Goal: Transaction & Acquisition: Purchase product/service

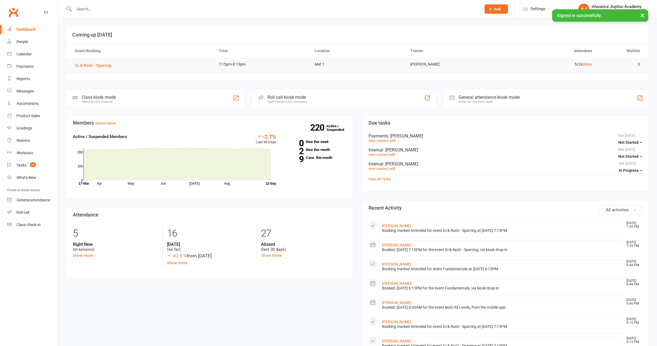
click at [148, 9] on input "text" at bounding box center [275, 9] width 405 height 8
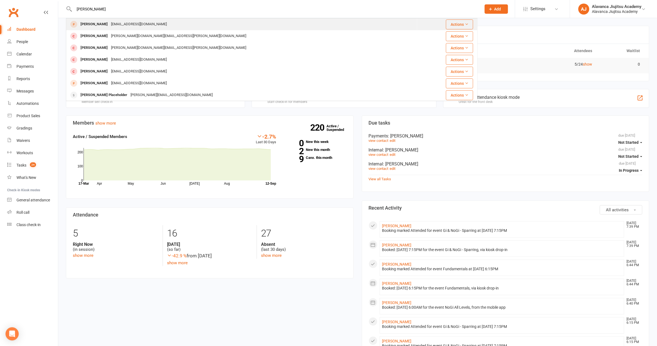
type input "paula"
click at [125, 23] on div "paulamoylan4@gmail.com" at bounding box center [138, 24] width 59 height 8
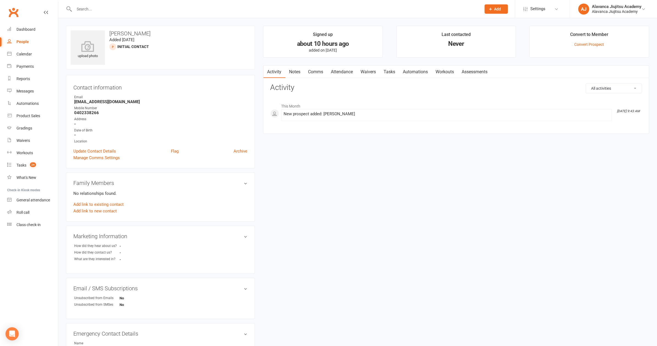
click at [299, 73] on link "Notes" at bounding box center [294, 72] width 19 height 13
click at [638, 90] on button "+ New Note" at bounding box center [627, 89] width 29 height 10
click at [392, 109] on input "text" at bounding box center [456, 111] width 372 height 12
click at [357, 130] on div "Body" at bounding box center [456, 137] width 372 height 27
click at [404, 15] on div at bounding box center [272, 9] width 412 height 18
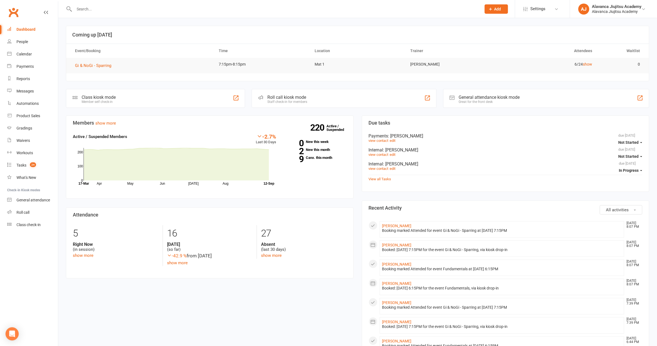
click at [157, 10] on input "text" at bounding box center [275, 9] width 405 height 8
type input "a3"
click at [19, 127] on div "Gradings" at bounding box center [24, 128] width 16 height 4
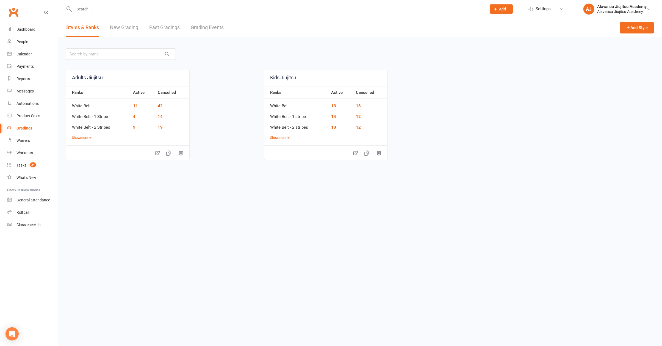
click at [126, 30] on link "New Grading" at bounding box center [124, 27] width 28 height 19
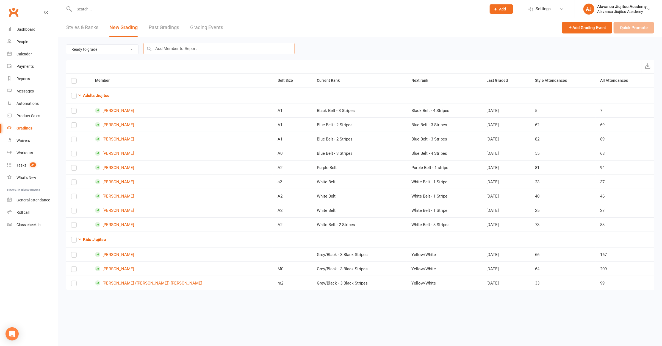
click at [184, 51] on input "text" at bounding box center [218, 49] width 151 height 12
click at [41, 114] on link "Product Sales" at bounding box center [32, 116] width 51 height 12
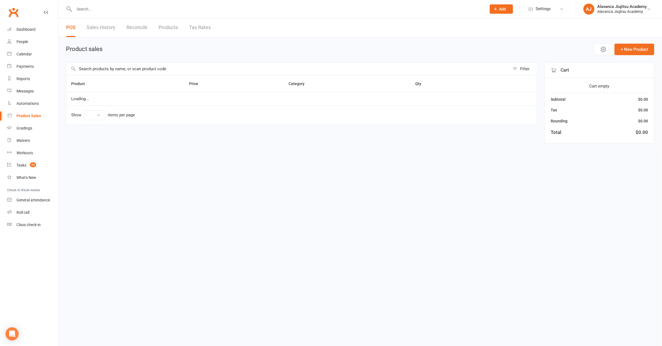
select select "100"
click at [157, 65] on input "text" at bounding box center [287, 69] width 443 height 13
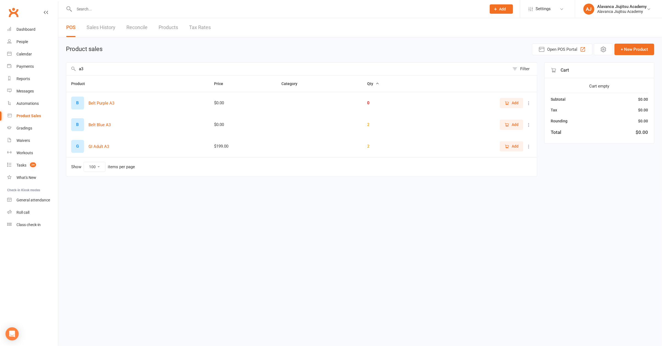
type input "a3"
click at [513, 144] on span "Add" at bounding box center [514, 146] width 7 height 6
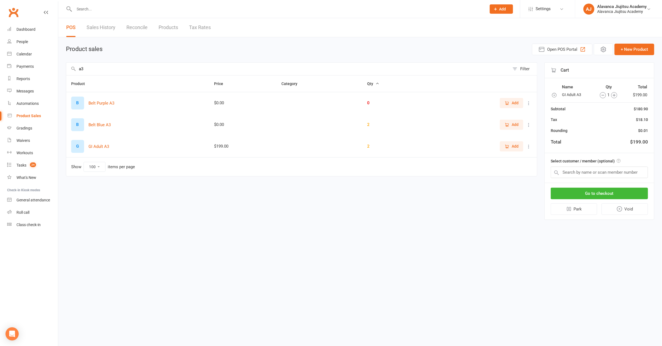
click at [120, 63] on input "a3" at bounding box center [287, 69] width 443 height 13
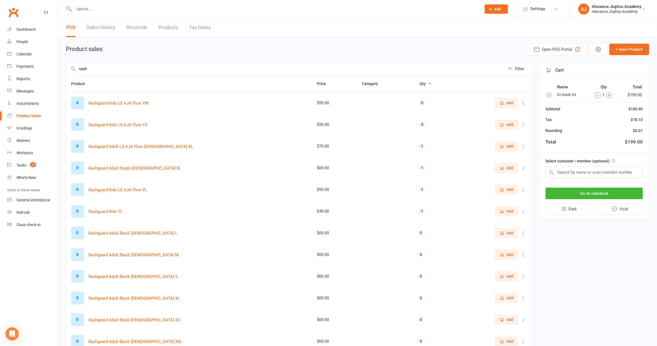
type input "rash"
click at [499, 233] on button "Add" at bounding box center [506, 233] width 23 height 10
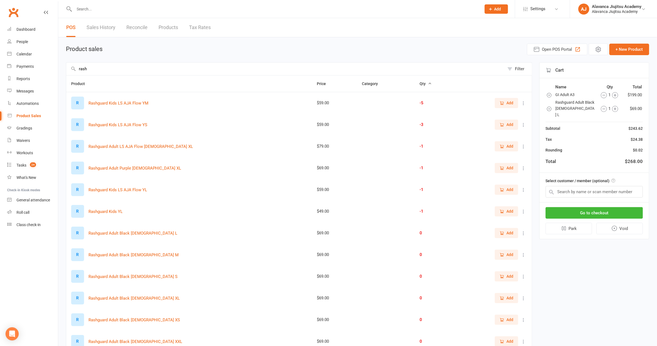
click at [133, 69] on input "rash" at bounding box center [285, 69] width 438 height 13
click at [599, 186] on input "text" at bounding box center [594, 192] width 97 height 12
click at [611, 210] on button "Go to checkout" at bounding box center [594, 213] width 97 height 12
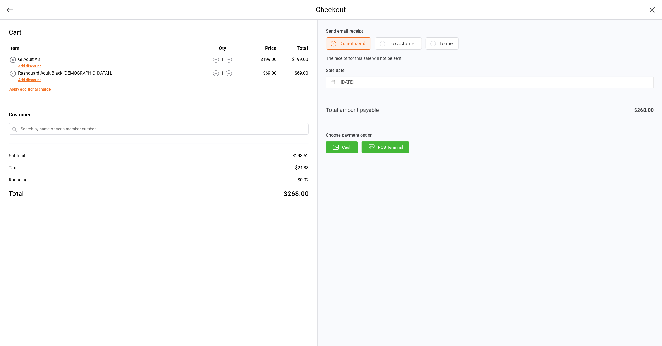
click at [30, 65] on button "Add discount" at bounding box center [29, 66] width 23 height 6
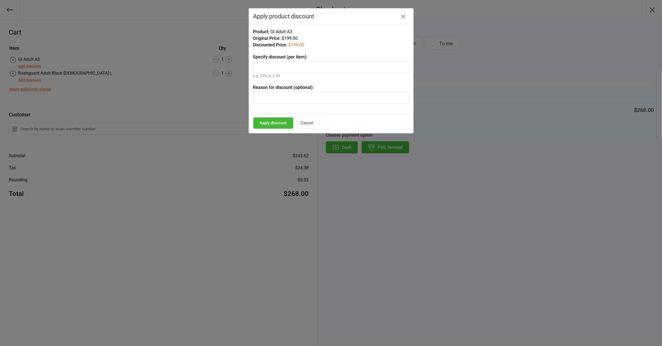
click at [403, 15] on icon "button" at bounding box center [403, 16] width 4 height 4
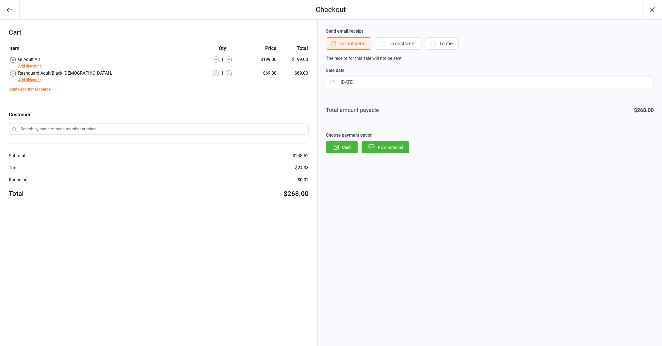
click at [29, 66] on button "Add discount" at bounding box center [29, 66] width 23 height 6
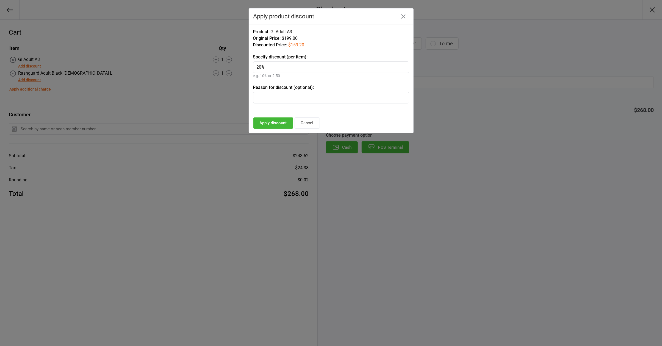
type input "20%"
click at [282, 126] on button "Apply discount" at bounding box center [273, 123] width 40 height 11
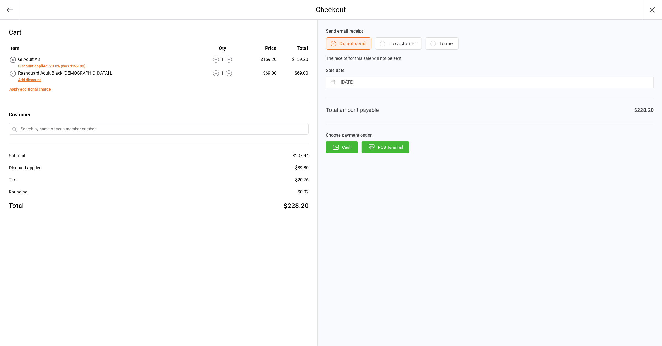
click at [40, 80] on button "Add discount" at bounding box center [29, 80] width 23 height 6
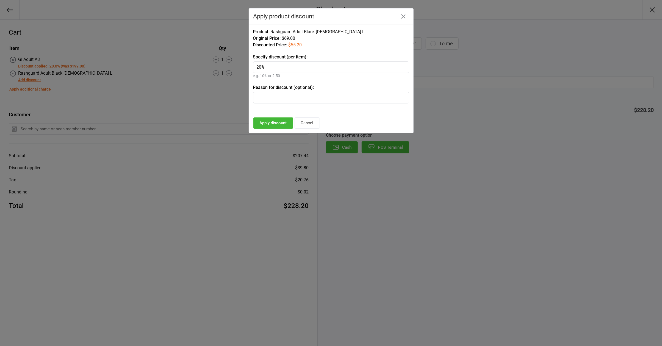
type input "20%"
click at [271, 125] on button "Apply discount" at bounding box center [273, 123] width 40 height 11
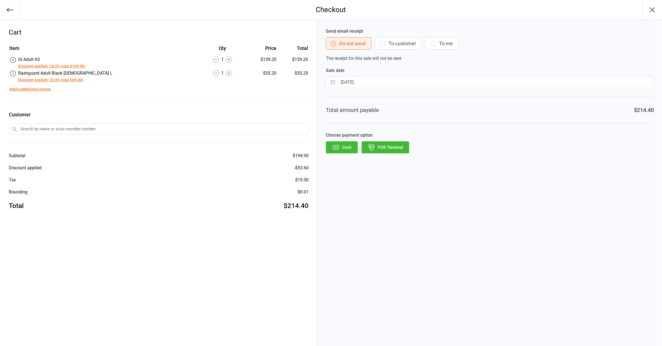
click at [269, 224] on div "Cart Item Qty Price Total GI Adult A3 Discount applied: 20.0% (was $199.00) 1 $…" at bounding box center [159, 183] width 318 height 327
drag, startPoint x: 346, startPoint y: 260, endPoint x: 333, endPoint y: 260, distance: 13.5
click at [346, 260] on div "Send email receipt Do not send To customer To me The receipt for this sale will…" at bounding box center [490, 183] width 344 height 327
click at [263, 233] on div "Cart Item Qty Price Total GI Adult A3 Discount applied: 20.0% (was $199.00) 1 $…" at bounding box center [159, 183] width 318 height 327
